Goal: Information Seeking & Learning: Learn about a topic

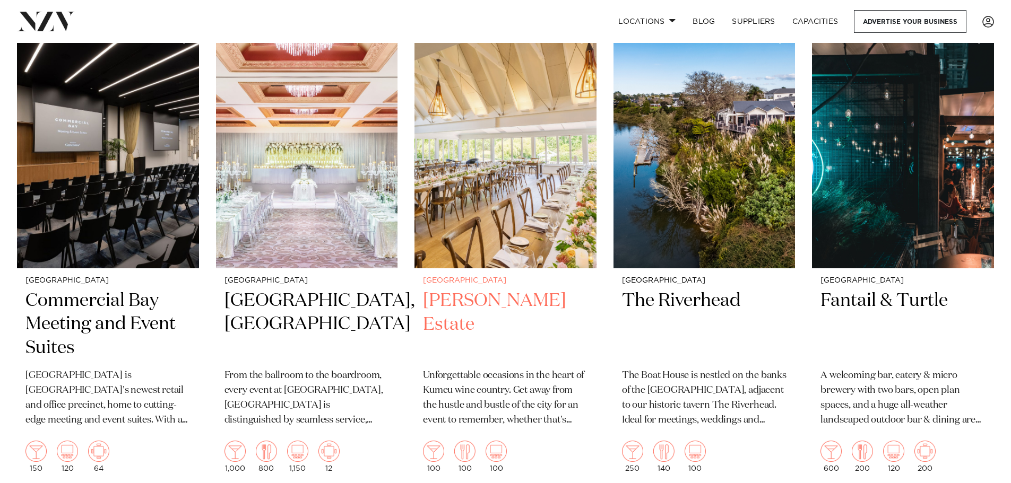
scroll to position [955, 0]
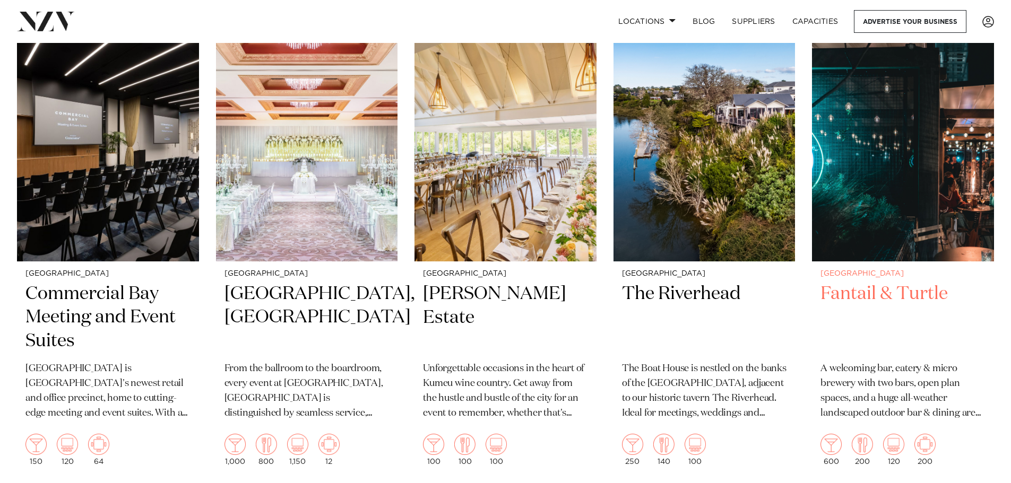
click at [875, 183] on img at bounding box center [903, 140] width 182 height 244
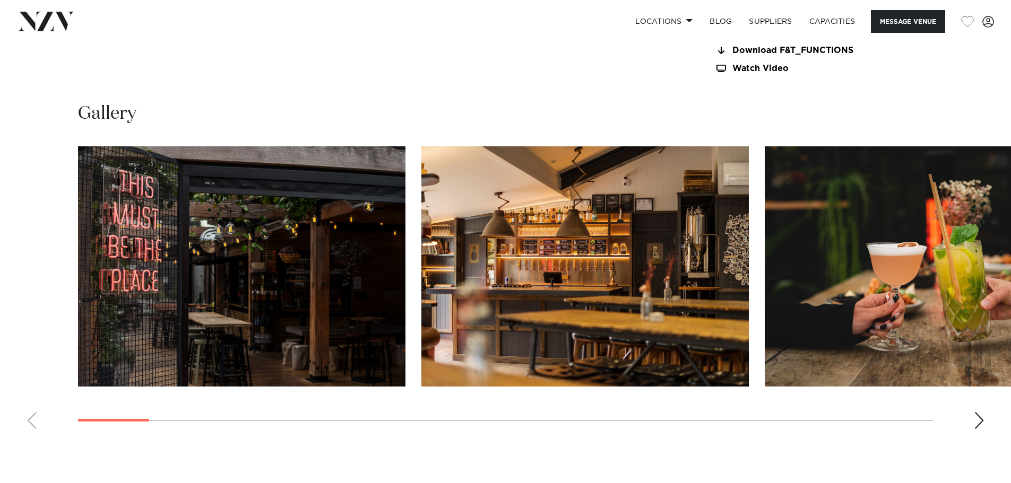
scroll to position [1114, 0]
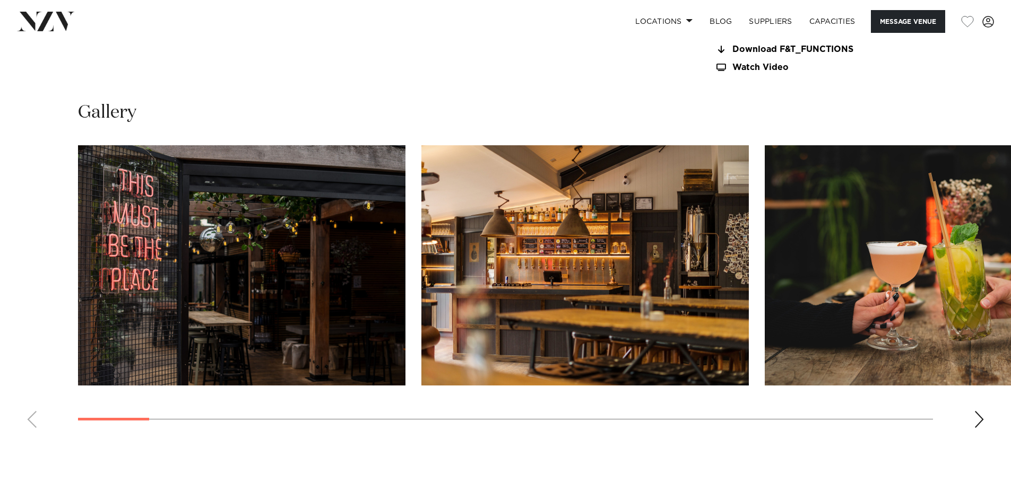
click at [977, 415] on div "Next slide" at bounding box center [979, 419] width 11 height 17
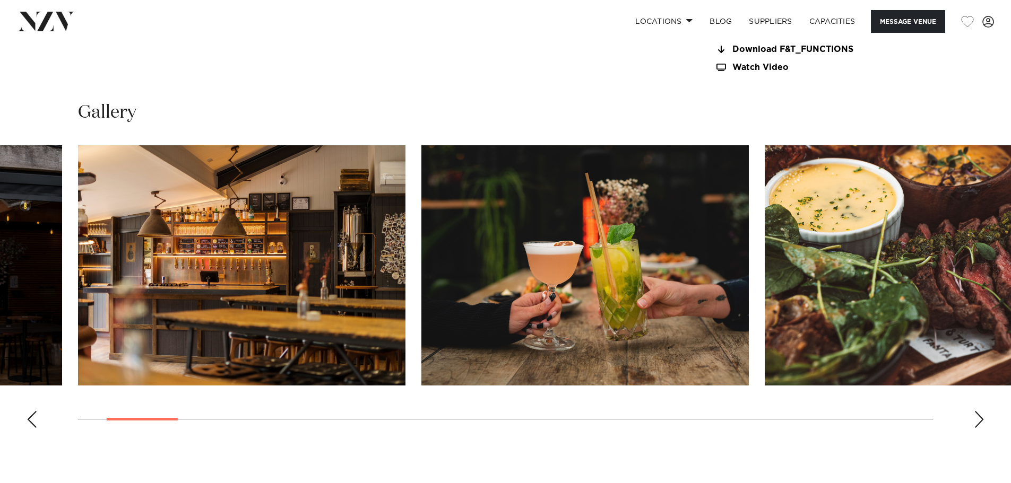
click at [975, 416] on div "Next slide" at bounding box center [979, 419] width 11 height 17
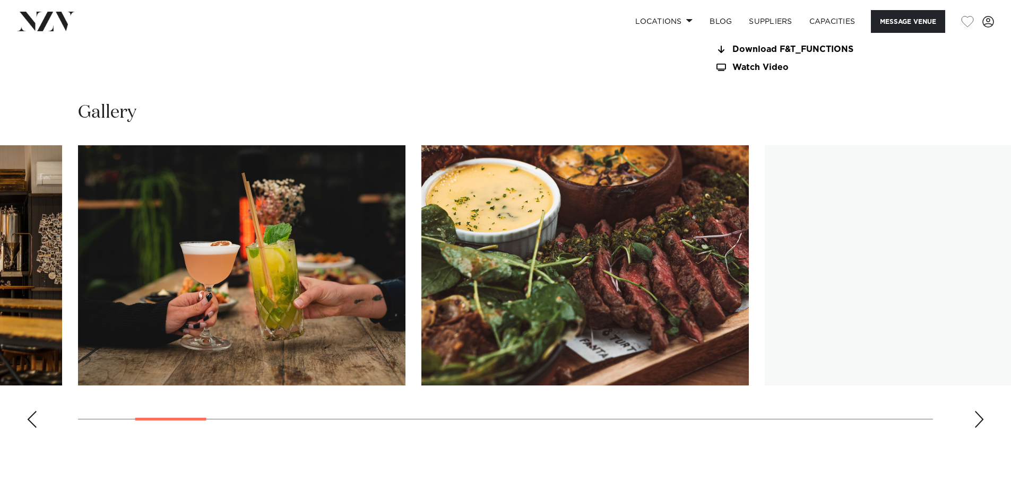
click at [975, 416] on div "Next slide" at bounding box center [979, 419] width 11 height 17
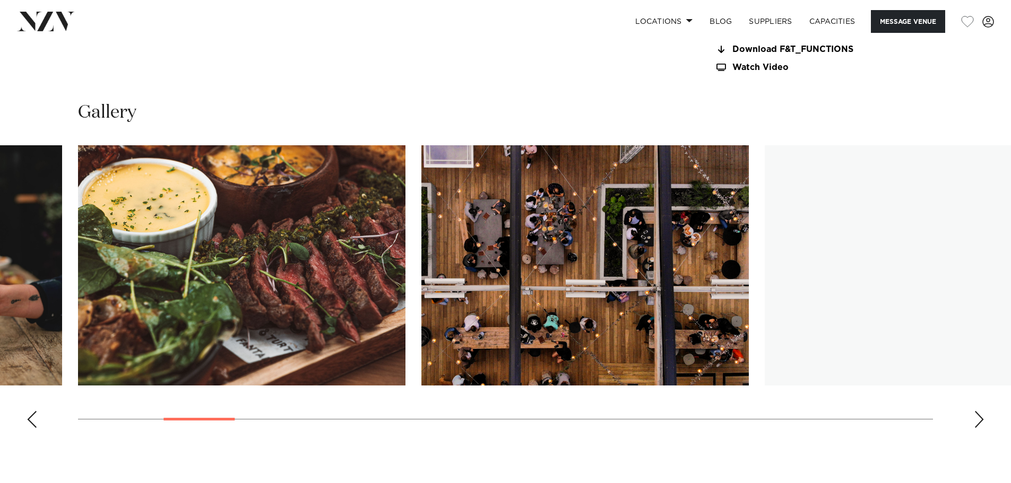
click at [975, 416] on div "Next slide" at bounding box center [979, 419] width 11 height 17
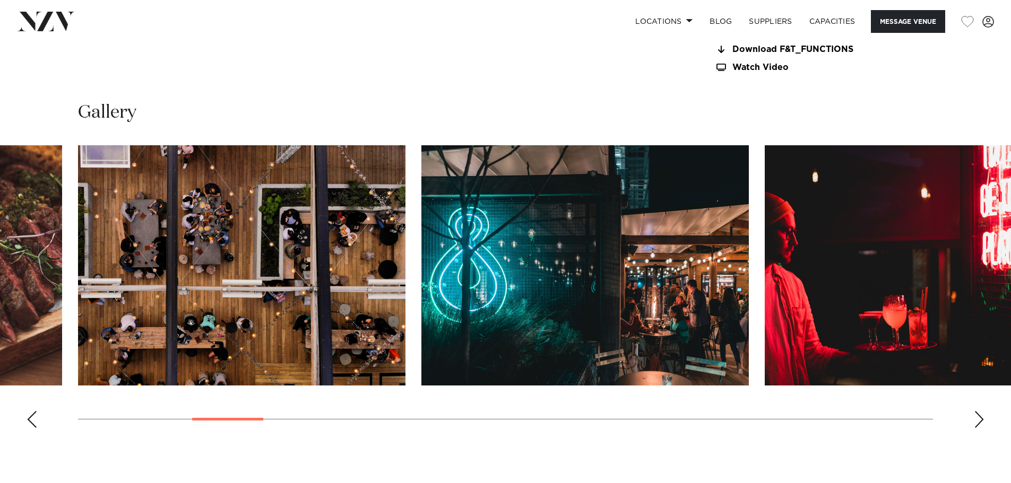
click at [975, 416] on div "Next slide" at bounding box center [979, 419] width 11 height 17
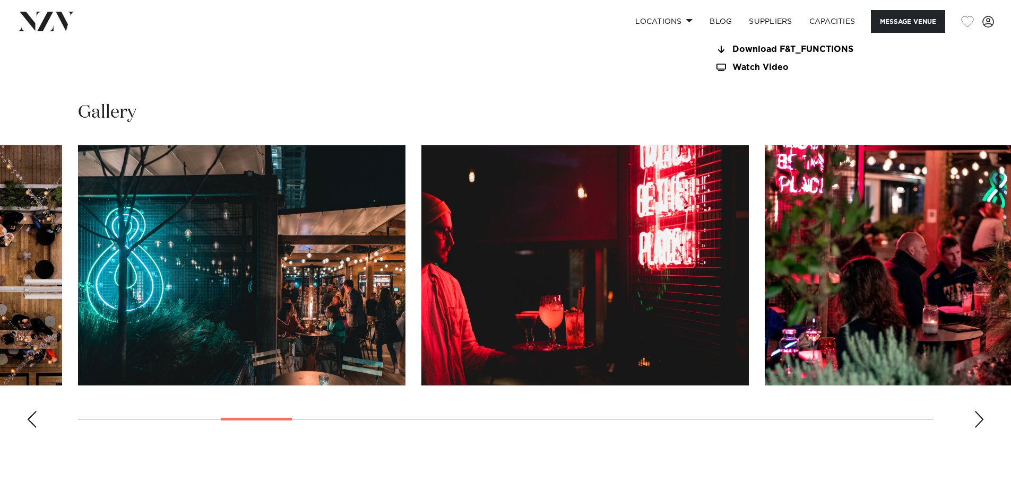
click at [975, 416] on div "Next slide" at bounding box center [979, 419] width 11 height 17
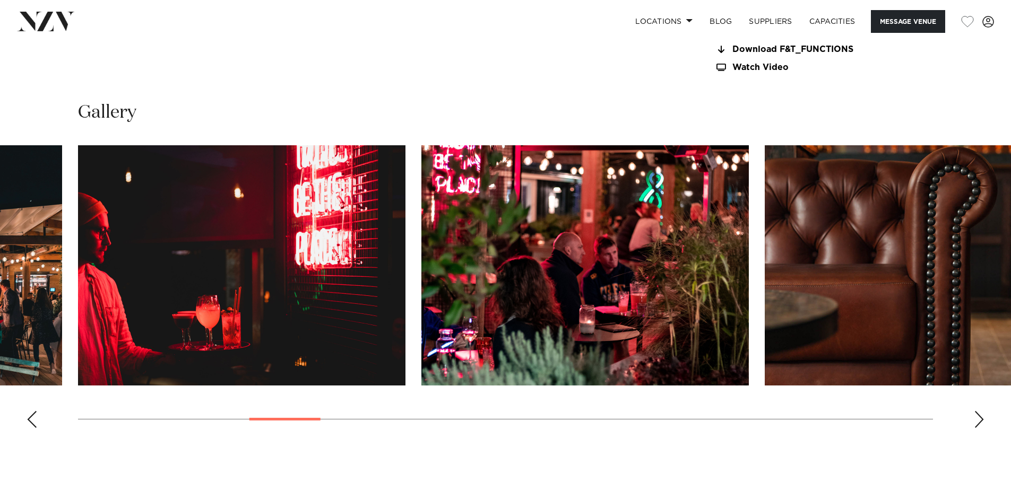
click at [975, 416] on div "Next slide" at bounding box center [979, 419] width 11 height 17
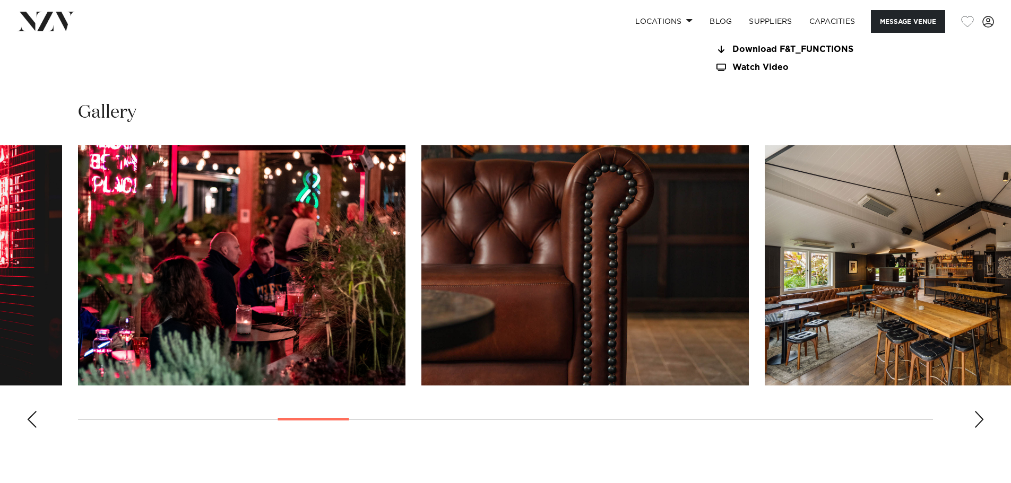
click at [975, 416] on div "Next slide" at bounding box center [979, 419] width 11 height 17
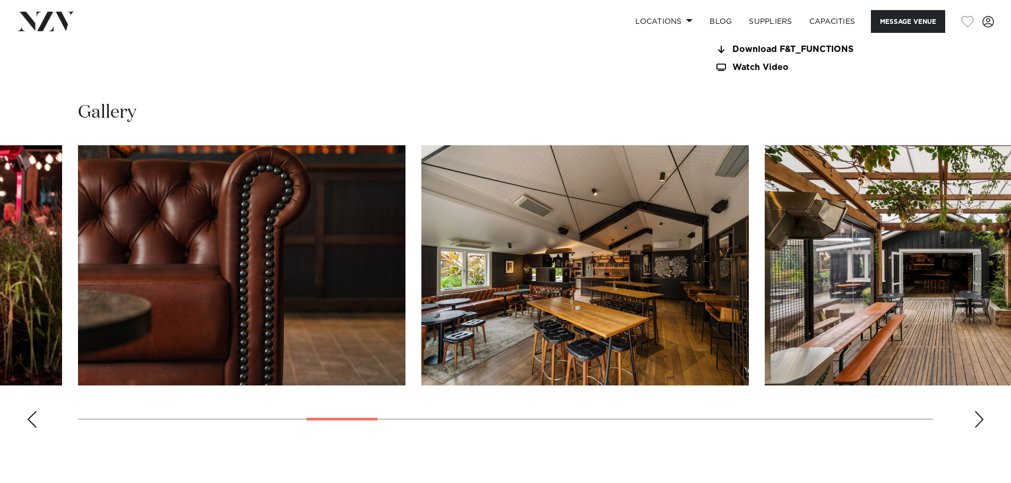
click at [975, 416] on div "Next slide" at bounding box center [979, 419] width 11 height 17
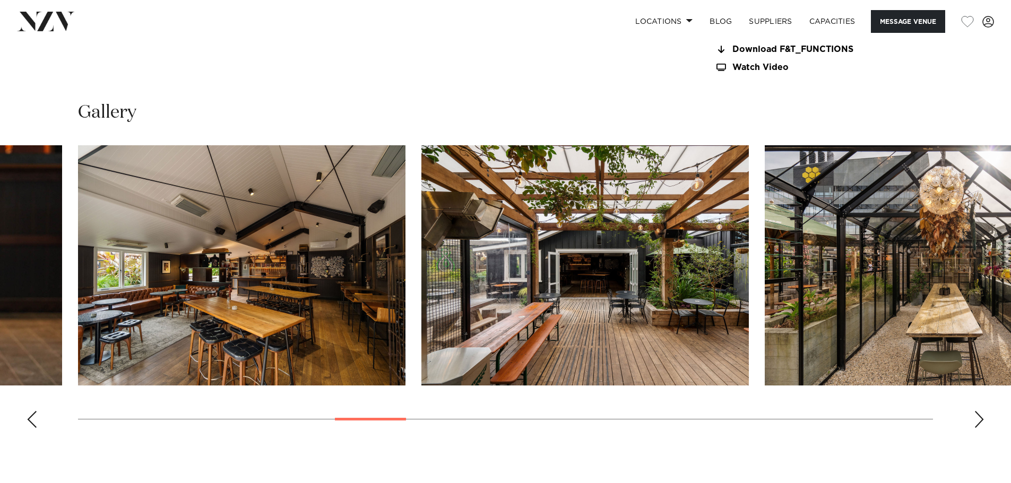
click at [975, 416] on div "Next slide" at bounding box center [979, 419] width 11 height 17
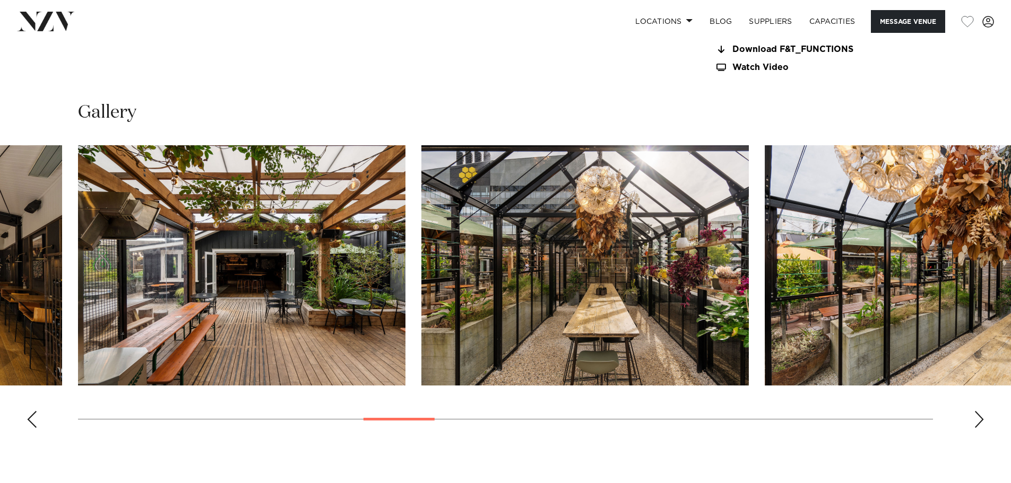
click at [975, 416] on div "Next slide" at bounding box center [979, 419] width 11 height 17
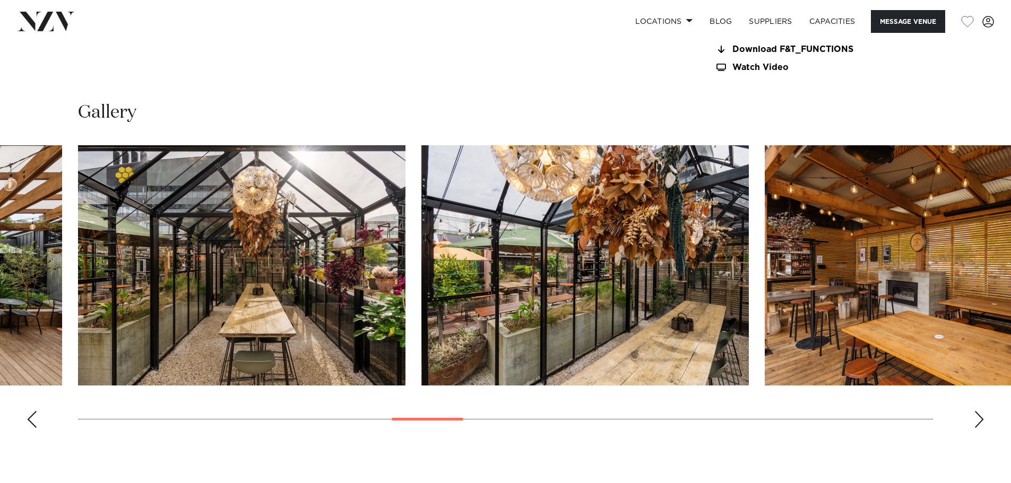
click at [975, 416] on div "Next slide" at bounding box center [979, 419] width 11 height 17
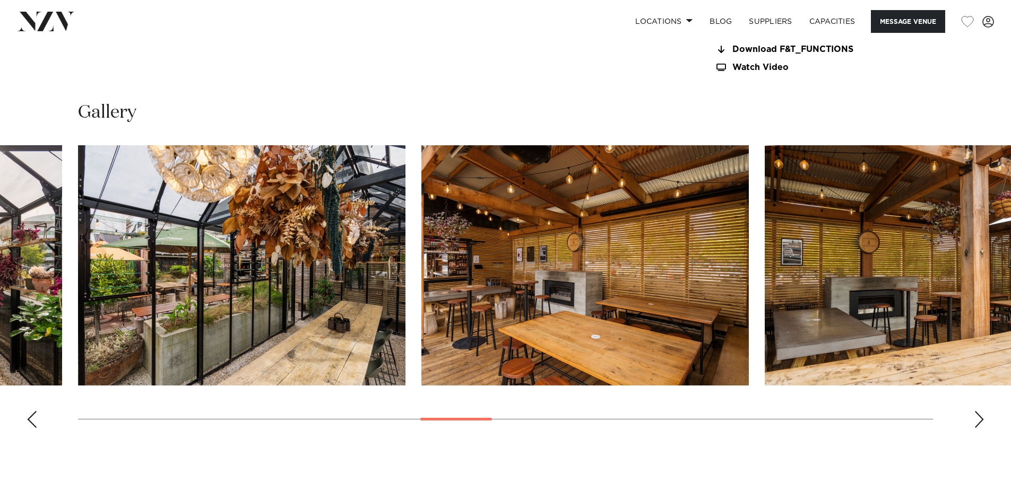
click at [975, 416] on div "Next slide" at bounding box center [979, 419] width 11 height 17
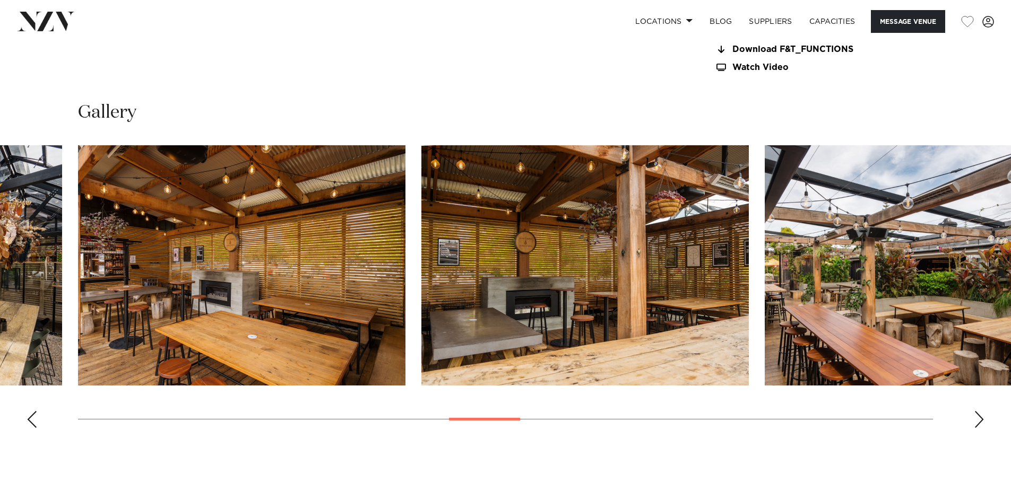
click at [975, 416] on div "Next slide" at bounding box center [979, 419] width 11 height 17
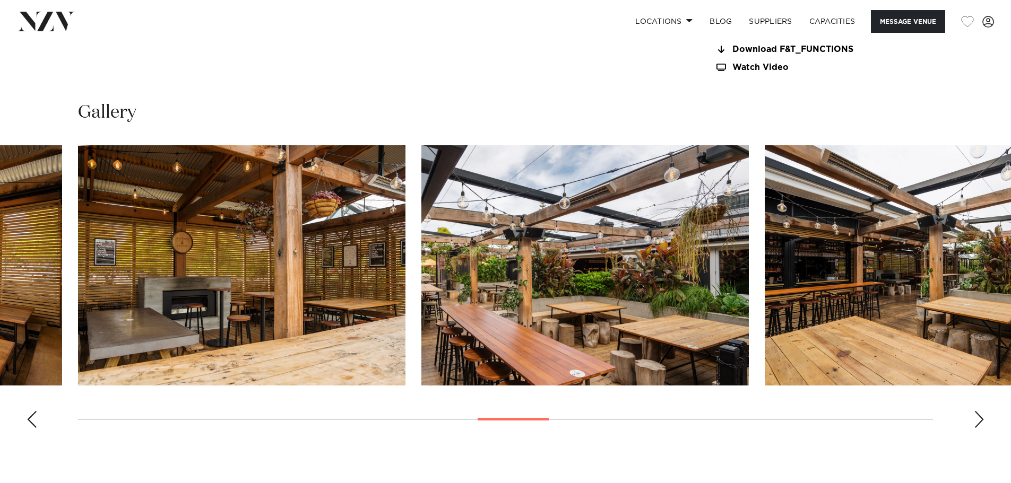
click at [975, 416] on div "Next slide" at bounding box center [979, 419] width 11 height 17
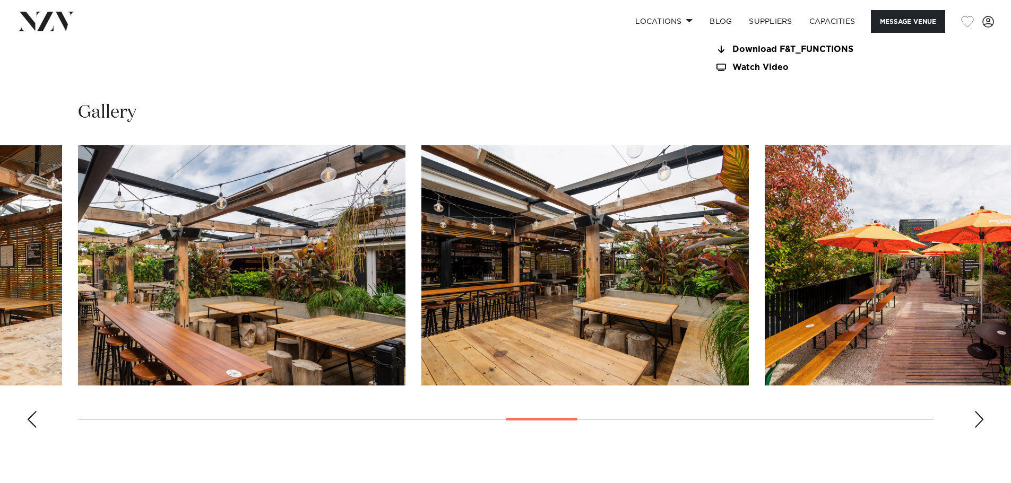
click at [975, 416] on div "Next slide" at bounding box center [979, 419] width 11 height 17
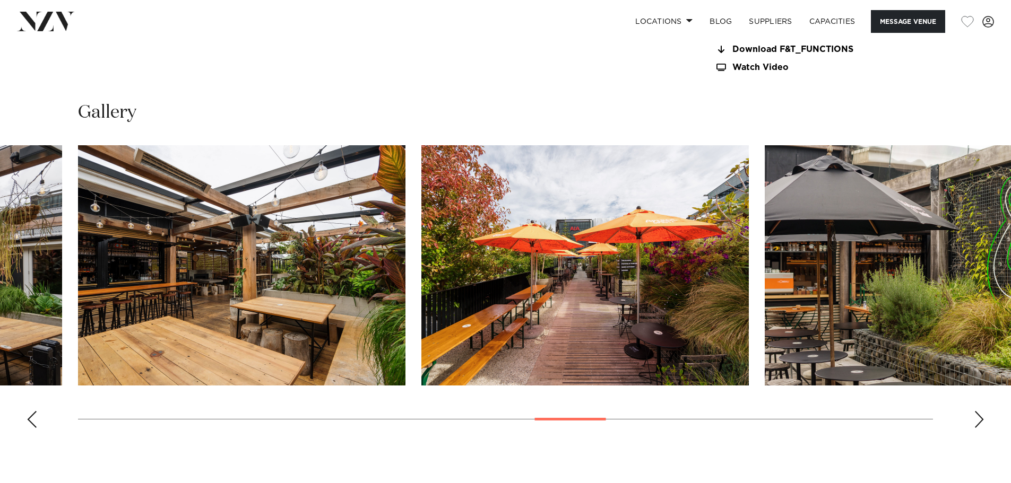
click at [970, 413] on swiper-container at bounding box center [505, 290] width 1011 height 291
click at [974, 413] on swiper-container at bounding box center [505, 290] width 1011 height 291
click at [978, 415] on div "Next slide" at bounding box center [979, 419] width 11 height 17
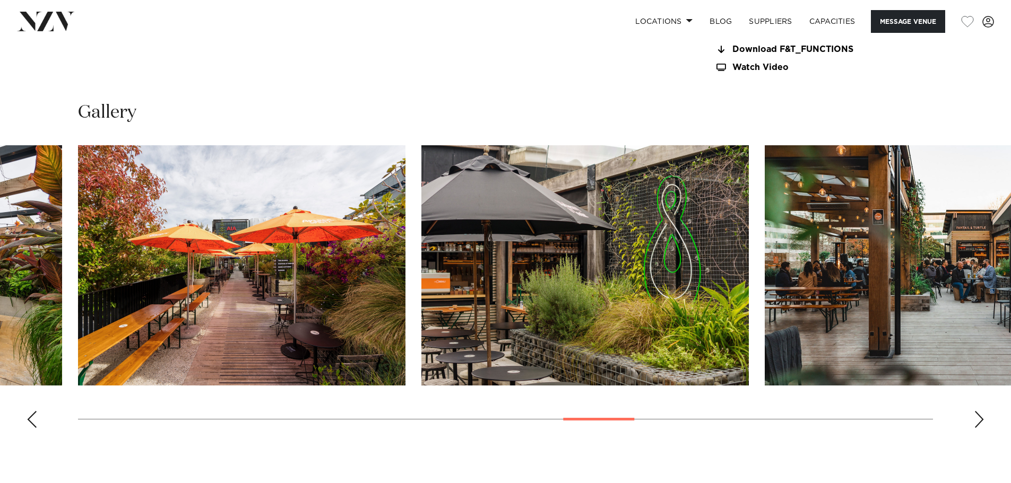
click at [978, 415] on div "Next slide" at bounding box center [979, 419] width 11 height 17
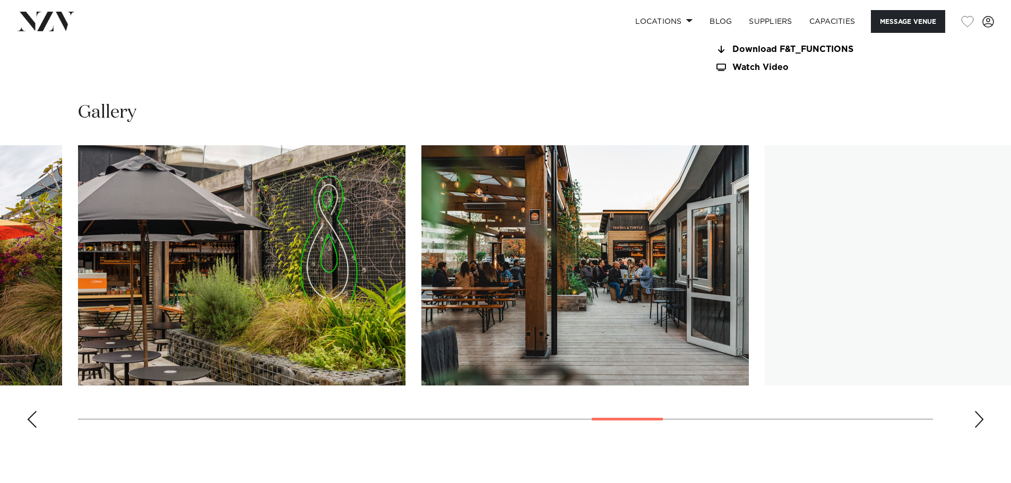
click at [977, 417] on div "Next slide" at bounding box center [979, 419] width 11 height 17
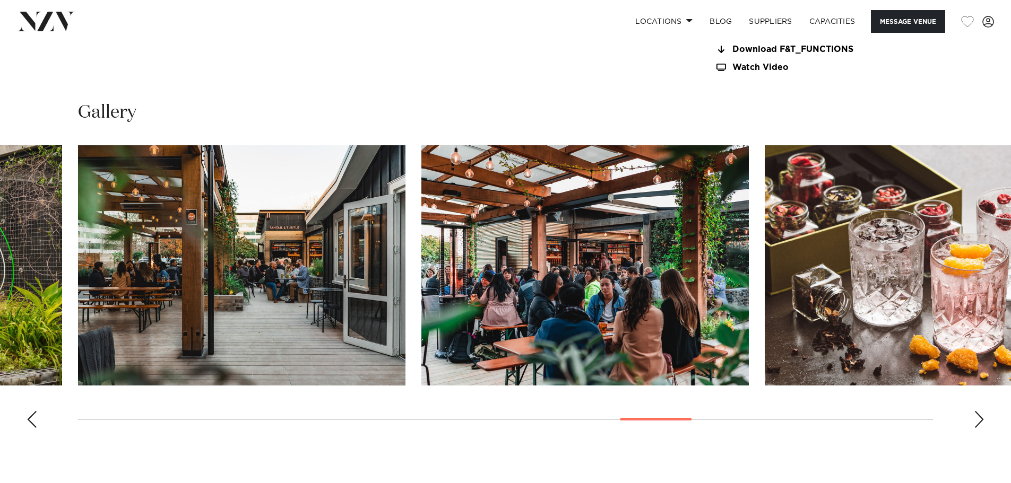
click at [975, 415] on div "Next slide" at bounding box center [979, 419] width 11 height 17
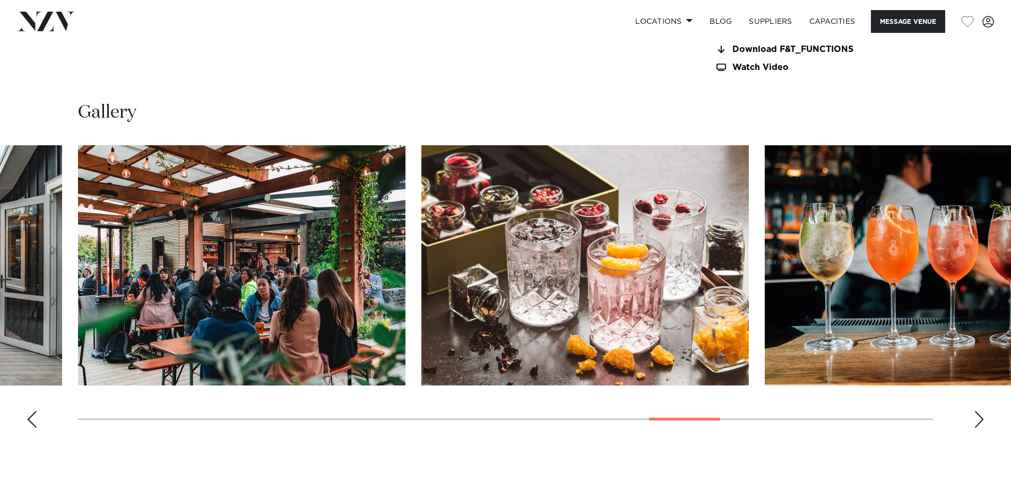
click at [978, 420] on div "Next slide" at bounding box center [979, 419] width 11 height 17
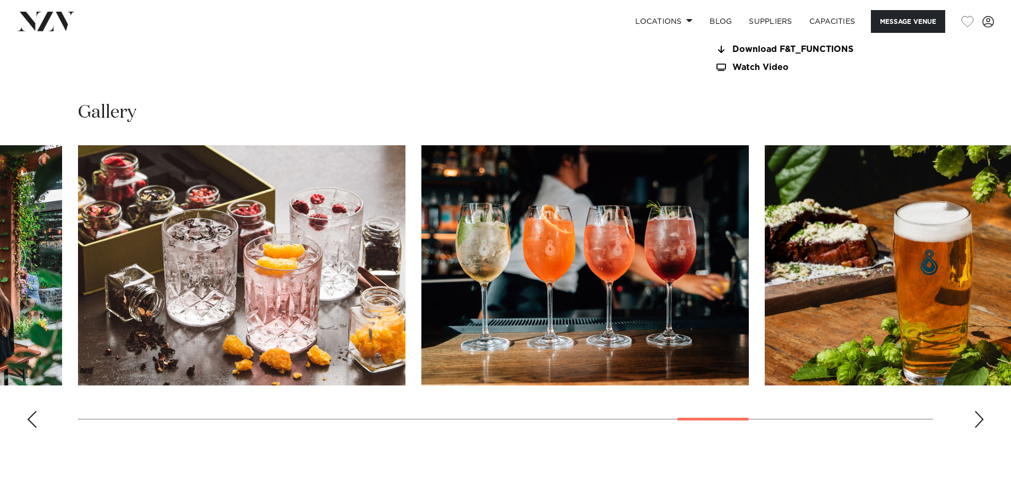
click at [978, 420] on div "Next slide" at bounding box center [979, 419] width 11 height 17
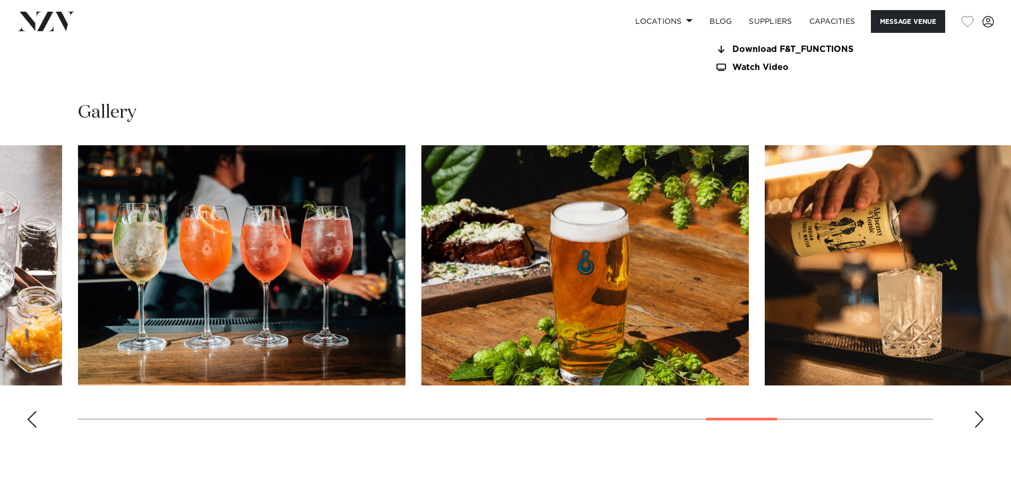
click at [978, 420] on div "Next slide" at bounding box center [979, 419] width 11 height 17
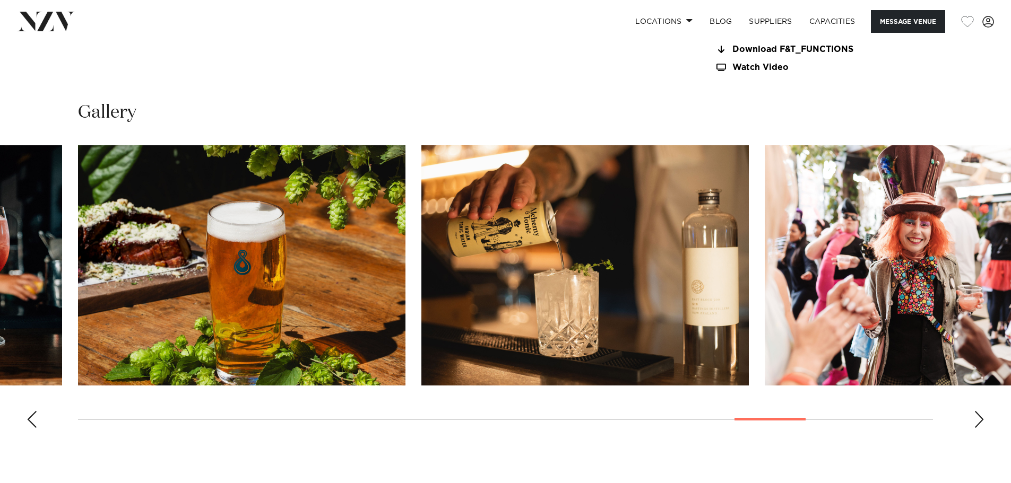
click at [978, 420] on div "Next slide" at bounding box center [979, 419] width 11 height 17
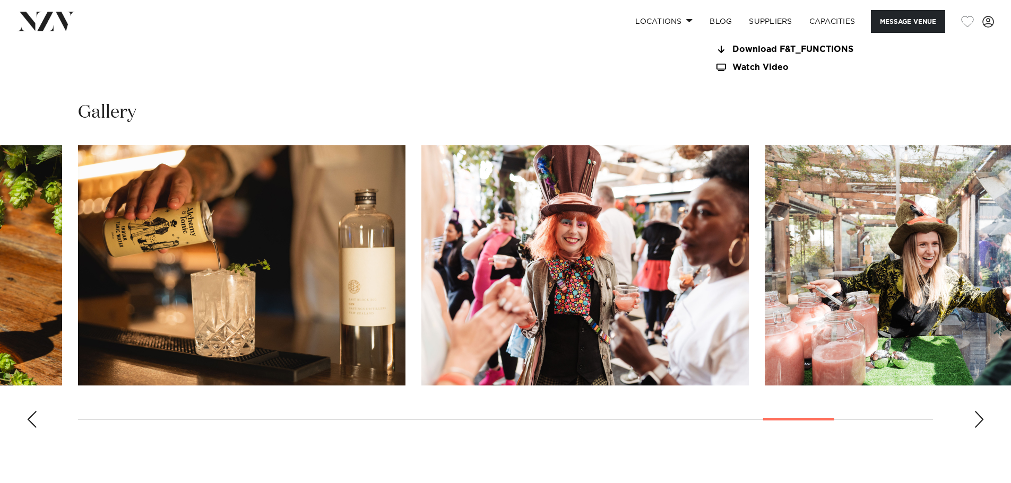
click at [978, 420] on div "Next slide" at bounding box center [979, 419] width 11 height 17
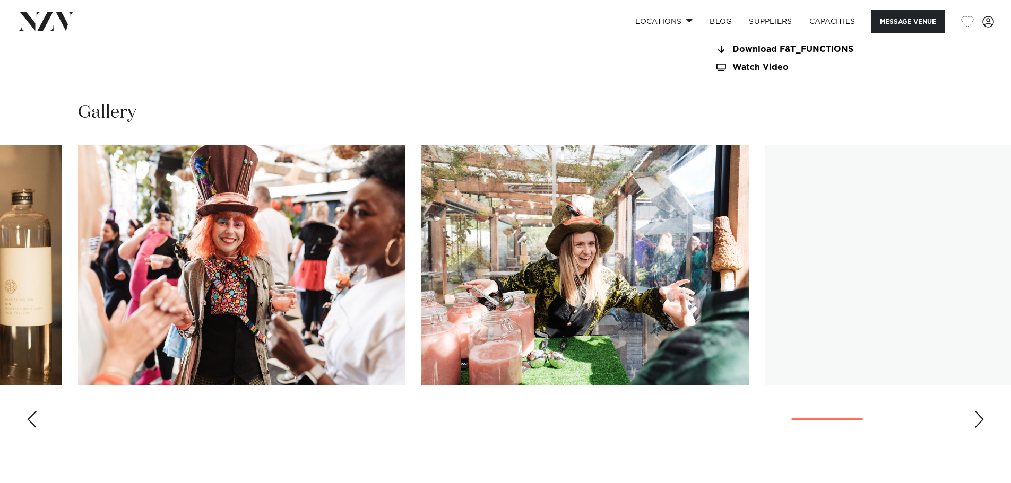
click at [978, 420] on div "Next slide" at bounding box center [979, 419] width 11 height 17
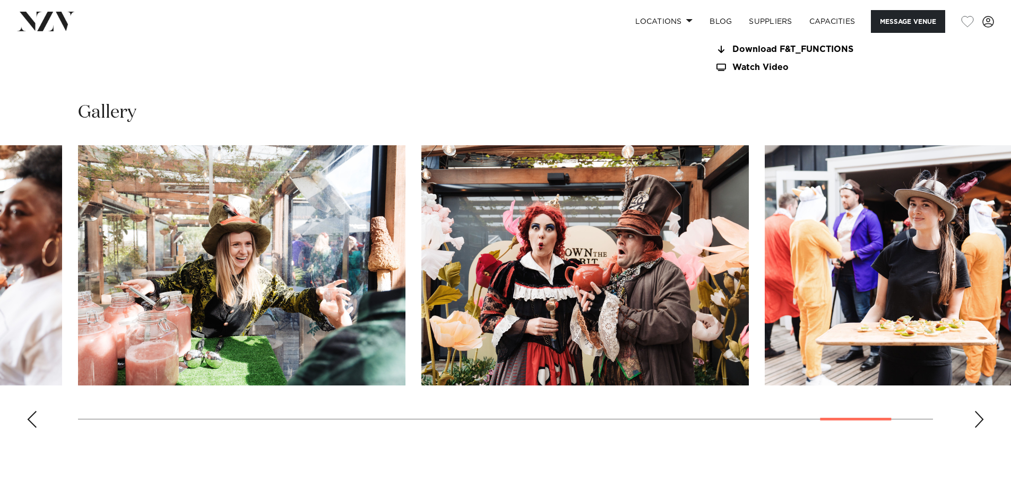
click at [978, 420] on div "Next slide" at bounding box center [979, 419] width 11 height 17
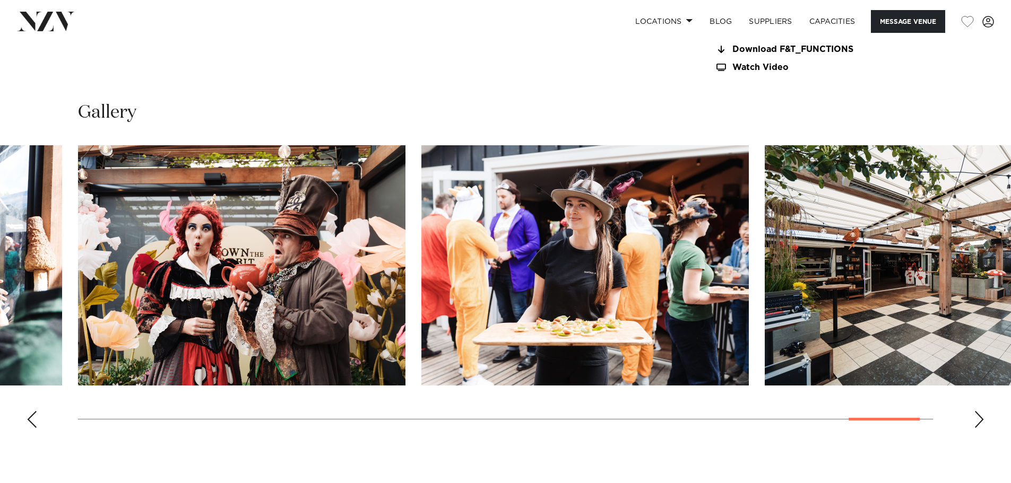
click at [977, 420] on div "Next slide" at bounding box center [979, 419] width 11 height 17
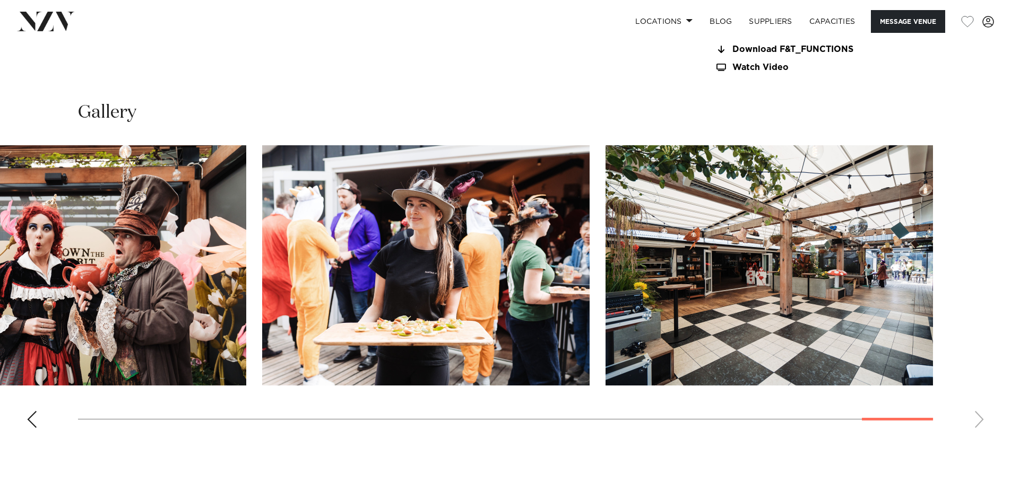
click at [977, 420] on swiper-container at bounding box center [505, 290] width 1011 height 291
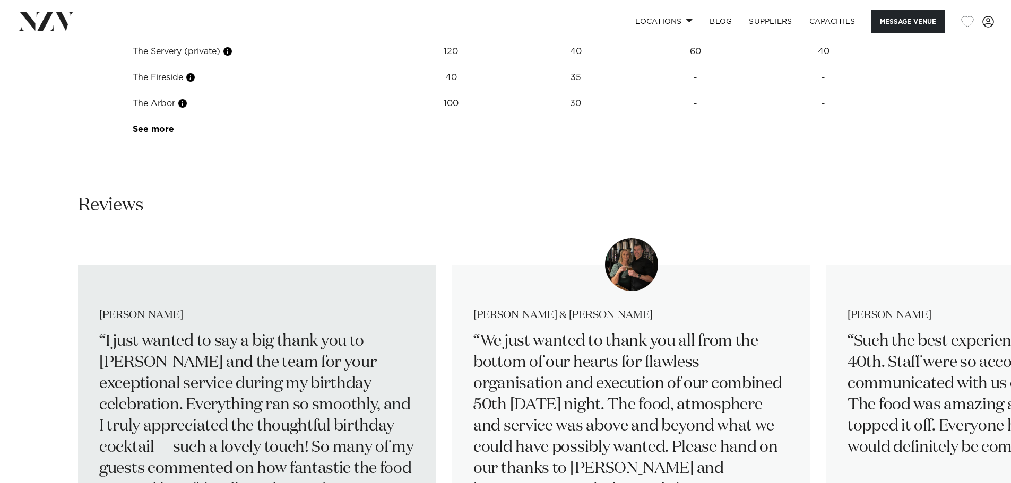
scroll to position [1857, 0]
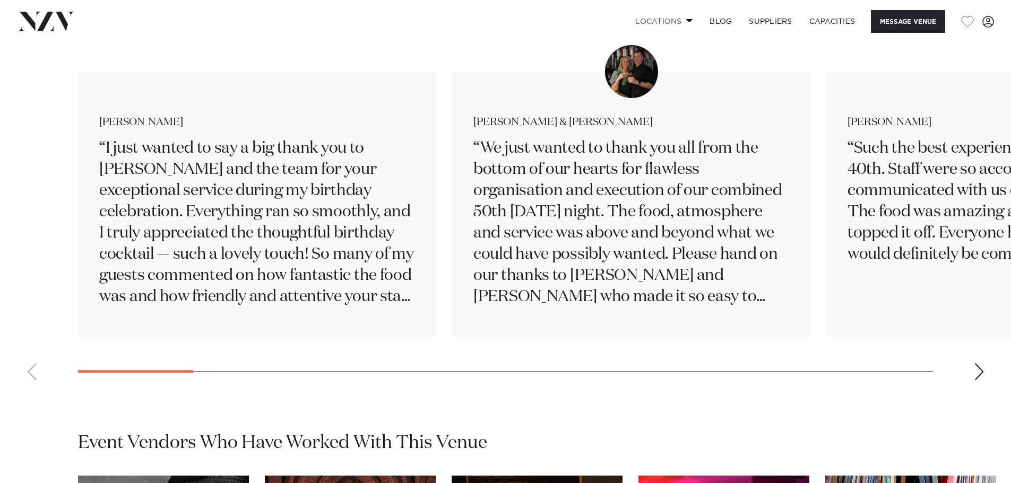
click at [674, 18] on link "Locations" at bounding box center [664, 21] width 74 height 23
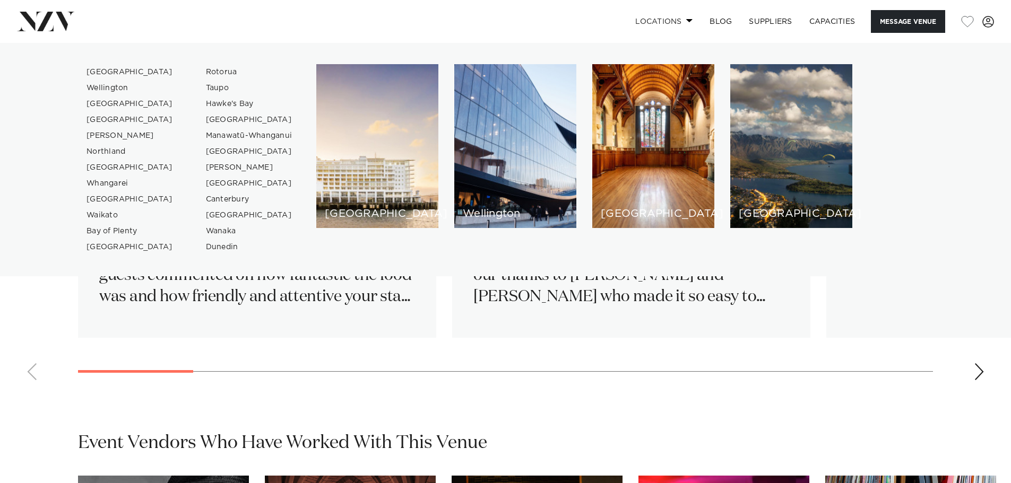
click at [674, 18] on link "Locations" at bounding box center [664, 21] width 74 height 23
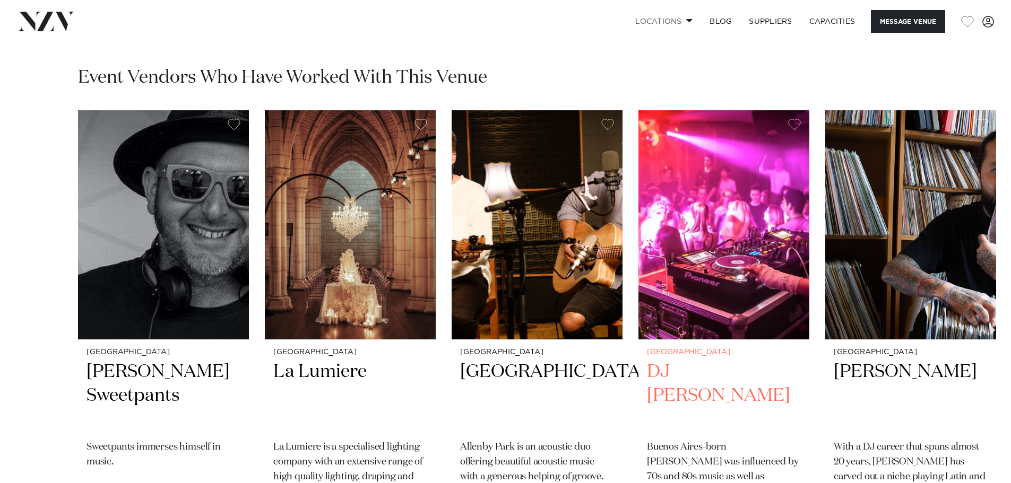
scroll to position [2229, 0]
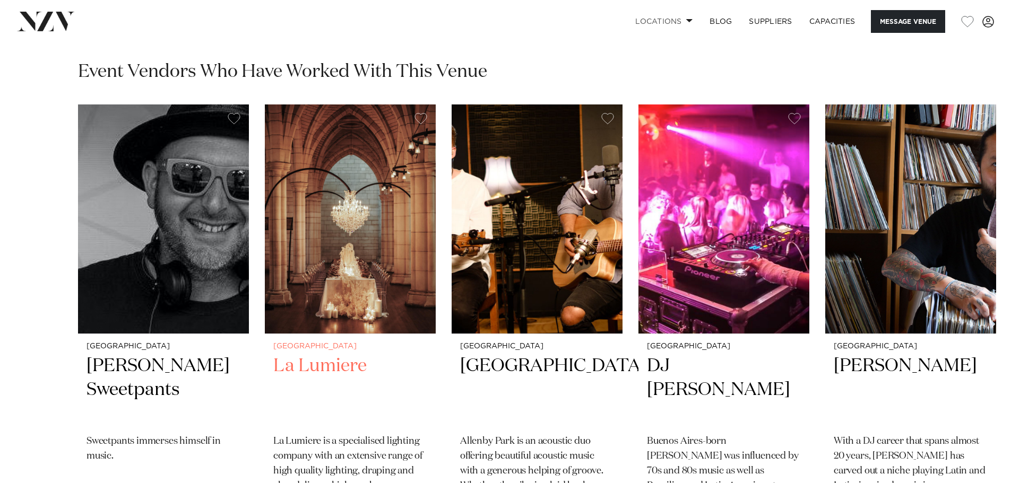
click at [316, 281] on img "2 / 7" at bounding box center [350, 219] width 171 height 229
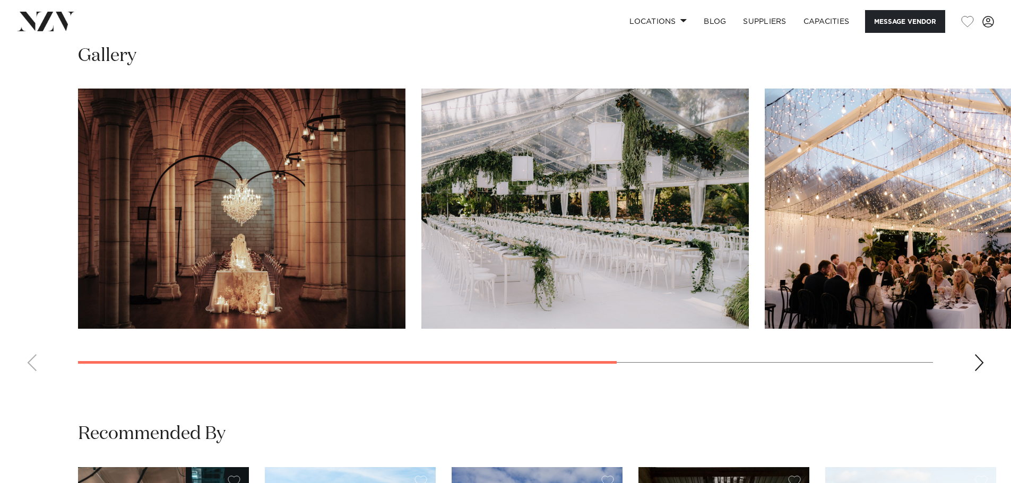
scroll to position [849, 0]
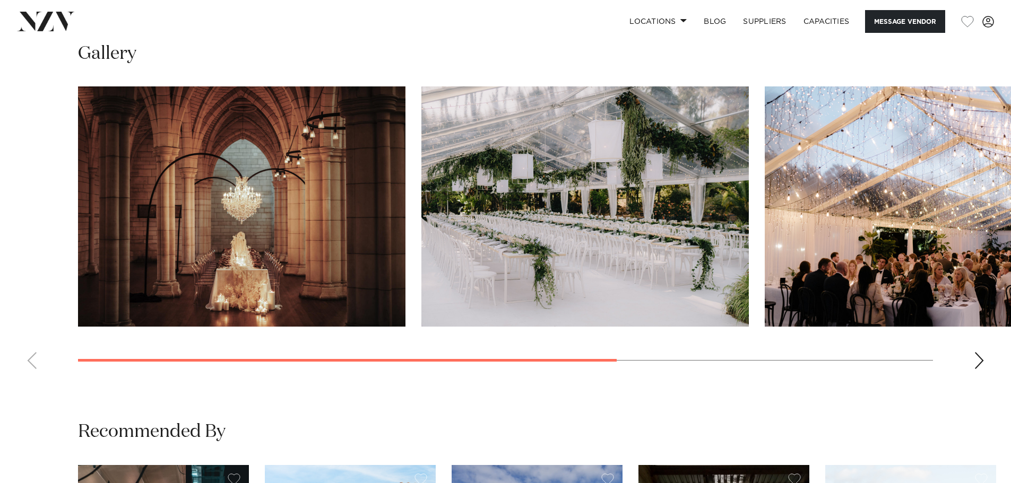
click at [978, 356] on div "Next slide" at bounding box center [979, 360] width 11 height 17
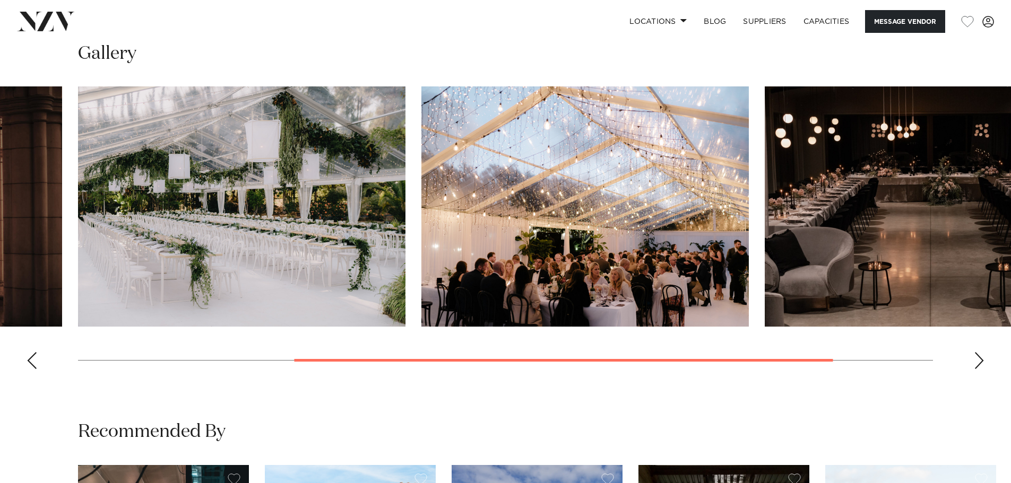
click at [978, 356] on div "Next slide" at bounding box center [979, 360] width 11 height 17
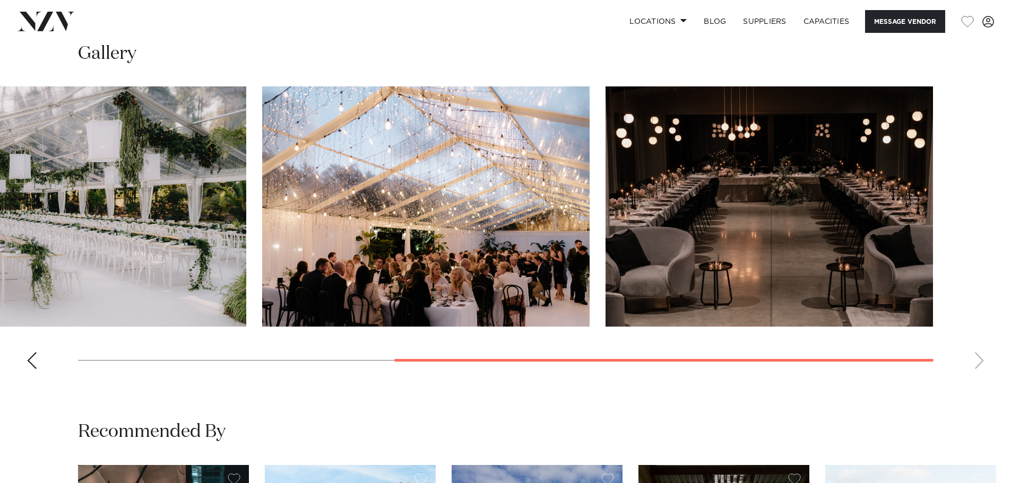
click at [978, 356] on swiper-container at bounding box center [505, 231] width 1011 height 291
click at [34, 356] on div "Previous slide" at bounding box center [32, 360] width 11 height 17
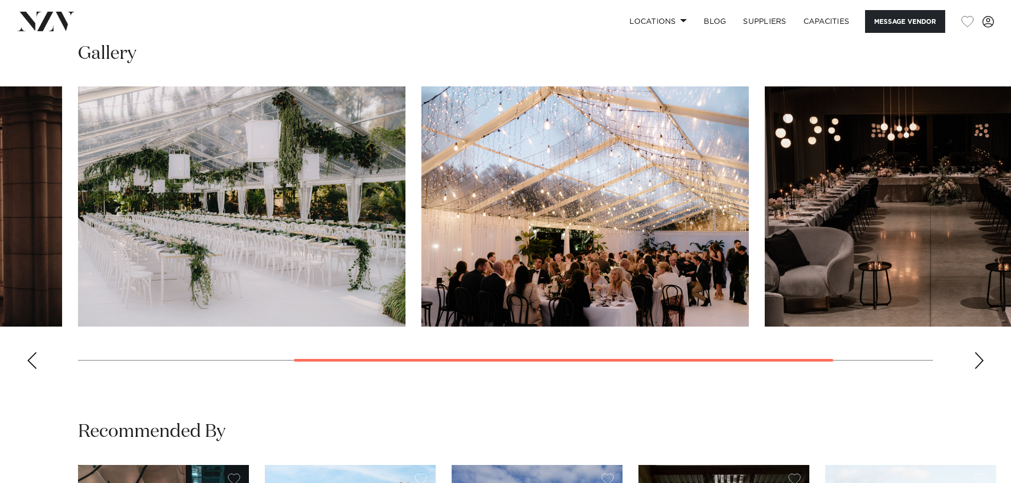
click at [41, 358] on swiper-container at bounding box center [505, 231] width 1011 height 291
click at [39, 360] on swiper-container at bounding box center [505, 231] width 1011 height 291
click at [33, 361] on div "Previous slide" at bounding box center [32, 360] width 11 height 17
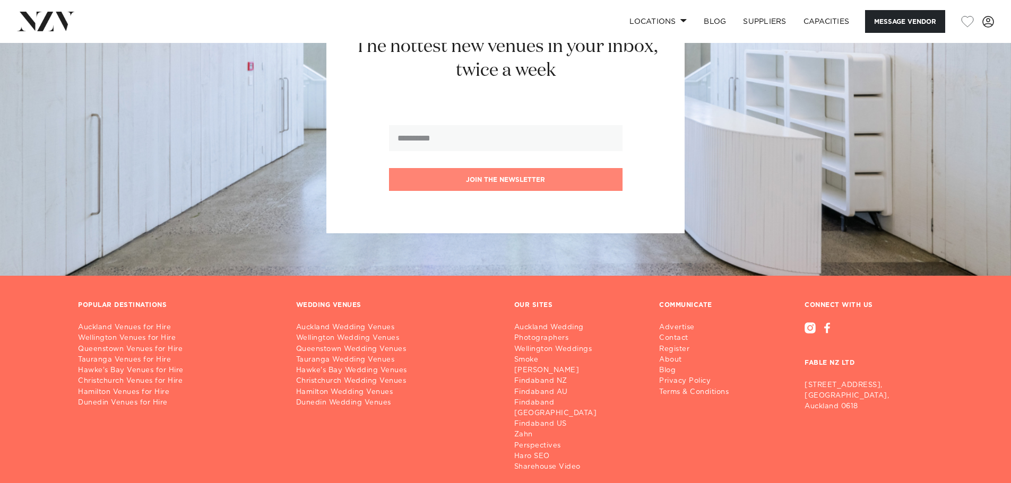
scroll to position [1961, 0]
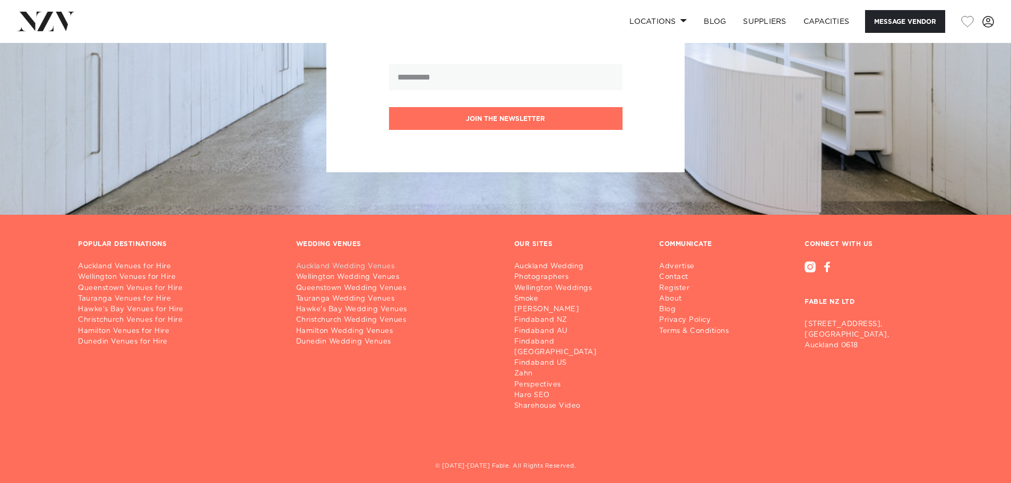
click at [357, 267] on link "Auckland Wedding Venues" at bounding box center [396, 267] width 201 height 11
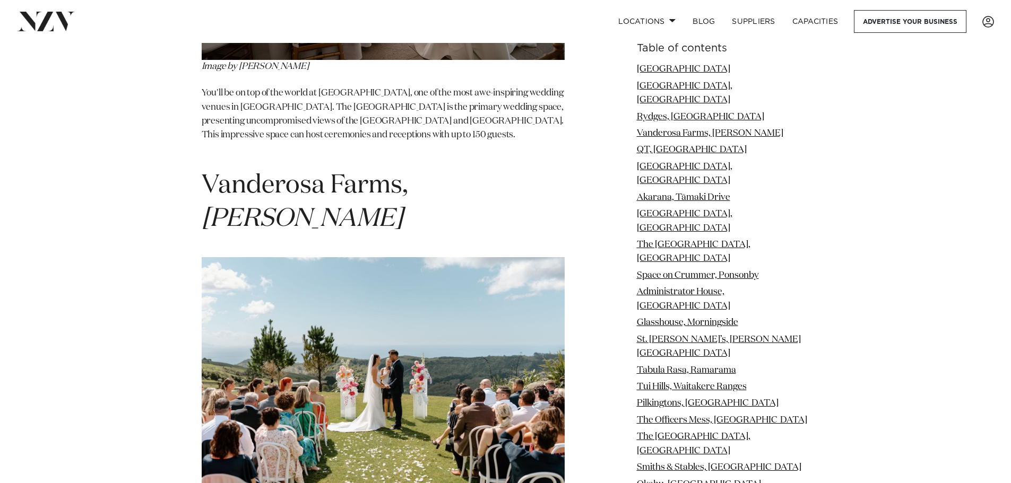
scroll to position [2357, 0]
